Goal: Check status: Check status

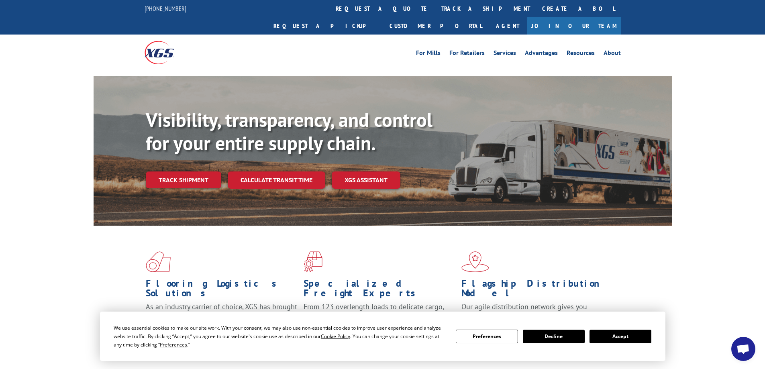
click at [634, 336] on button "Accept" at bounding box center [620, 337] width 62 height 14
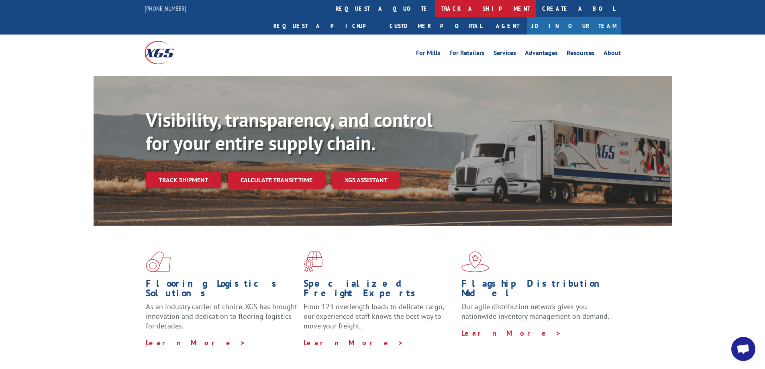
click at [435, 7] on link "track a shipment" at bounding box center [485, 8] width 101 height 17
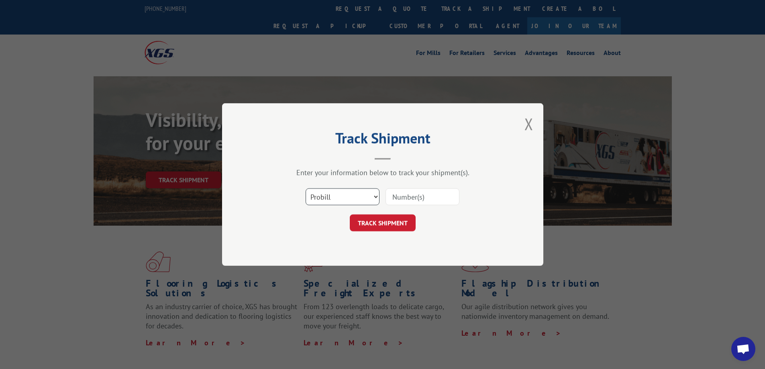
click at [366, 194] on select "Select category... Probill BOL PO" at bounding box center [343, 196] width 74 height 17
select select "bol"
click at [306, 188] on select "Select category... Probill BOL PO" at bounding box center [343, 196] width 74 height 17
click at [419, 189] on input at bounding box center [422, 196] width 74 height 17
paste input "234922"
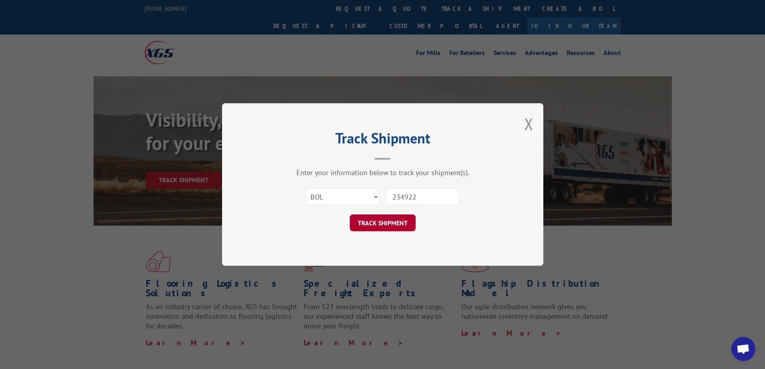
type input "234922"
click at [377, 221] on button "TRACK SHIPMENT" at bounding box center [383, 222] width 66 height 17
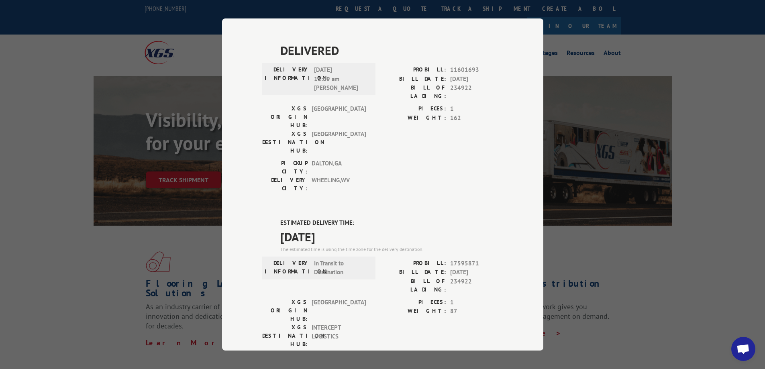
scroll to position [213, 0]
